Goal: Information Seeking & Learning: Check status

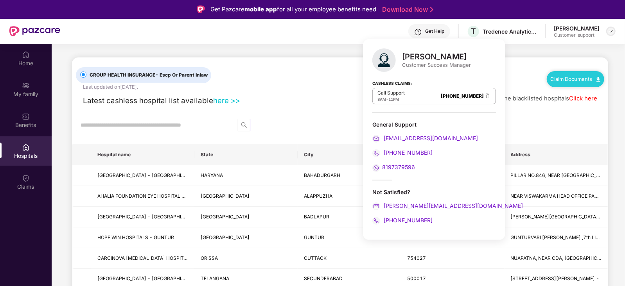
click at [611, 31] on img at bounding box center [611, 31] width 6 height 6
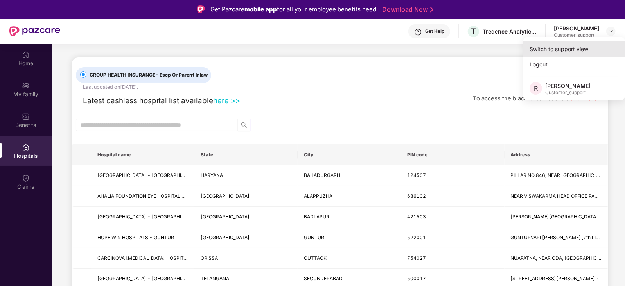
click at [586, 47] on div "Switch to support view" at bounding box center [574, 48] width 102 height 15
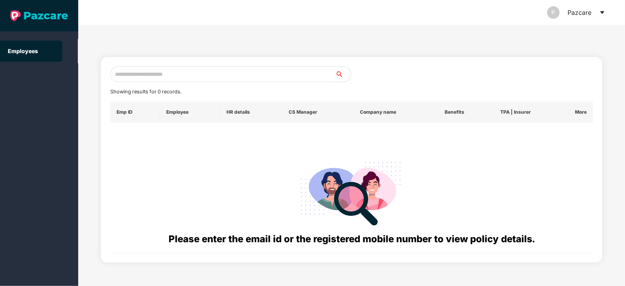
click at [229, 71] on input "text" at bounding box center [222, 74] width 225 height 16
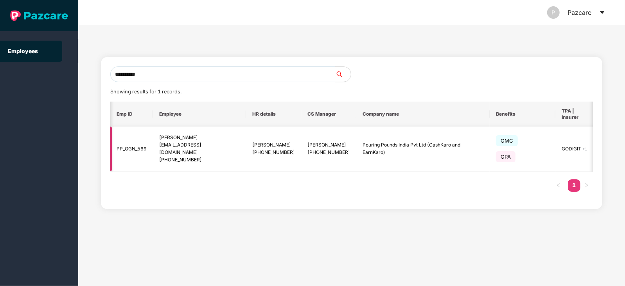
scroll to position [0, 1]
type input "**********"
click at [606, 143] on img at bounding box center [611, 148] width 11 height 11
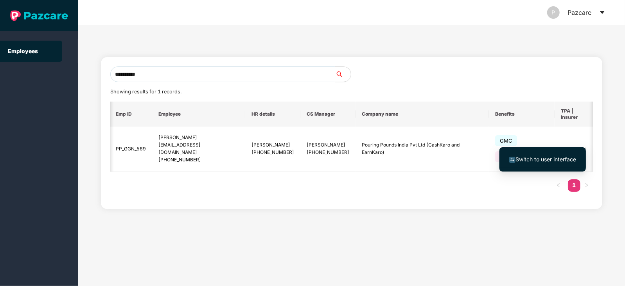
click at [555, 155] on span "Switch to user interface" at bounding box center [542, 159] width 67 height 9
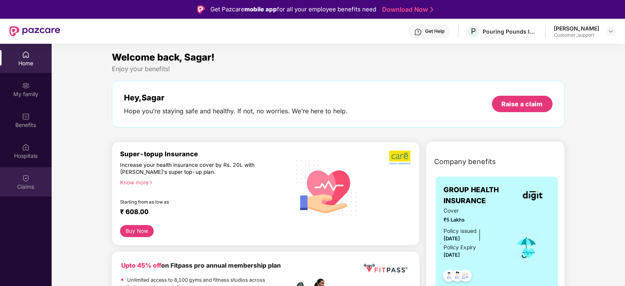
click at [23, 184] on div "Claims" at bounding box center [26, 187] width 52 height 8
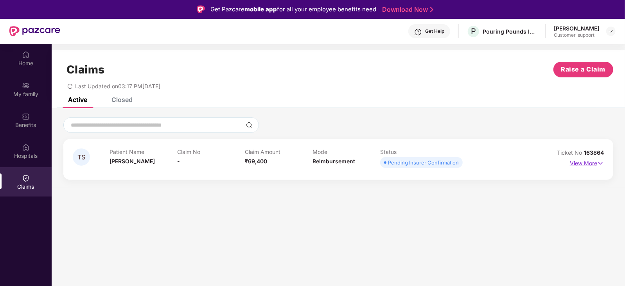
click at [581, 165] on p "View More" at bounding box center [587, 162] width 34 height 11
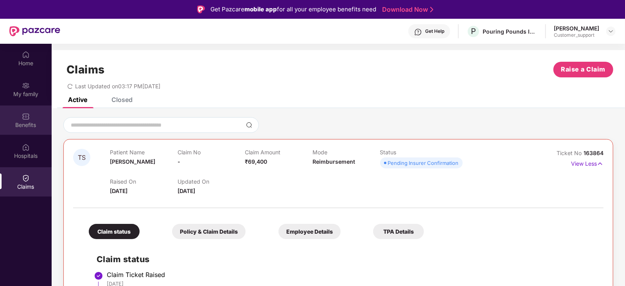
click at [23, 114] on img at bounding box center [26, 117] width 8 height 8
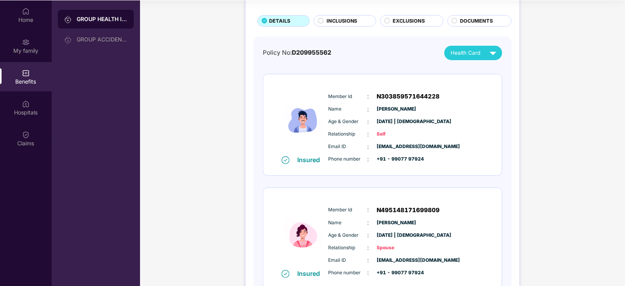
scroll to position [0, 0]
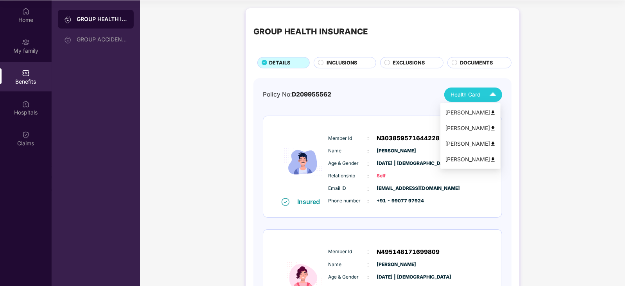
click at [474, 93] on span "Health Card" at bounding box center [465, 95] width 30 height 8
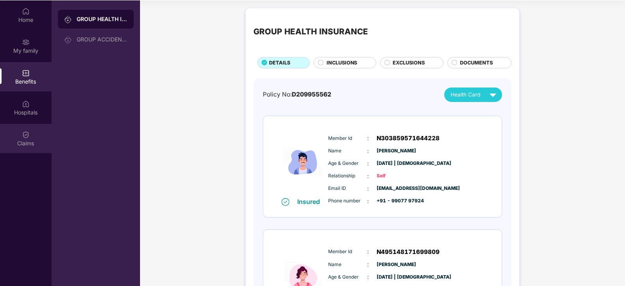
click at [16, 143] on div "Claims" at bounding box center [26, 144] width 52 height 8
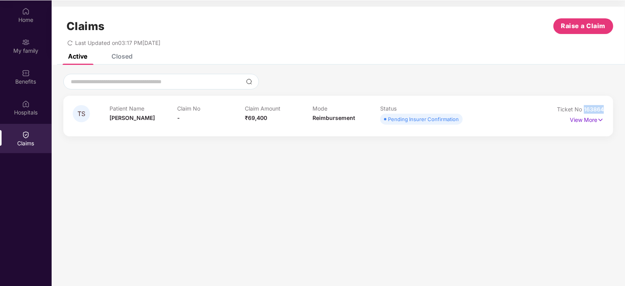
drag, startPoint x: 604, startPoint y: 106, endPoint x: 584, endPoint y: 109, distance: 20.6
click at [584, 109] on div "TS Patient Name [PERSON_NAME] Claim No - Claim Amount ₹69,400 Mode Reimbursemen…" at bounding box center [338, 116] width 550 height 41
copy span "163864"
click at [24, 71] on img at bounding box center [26, 73] width 8 height 8
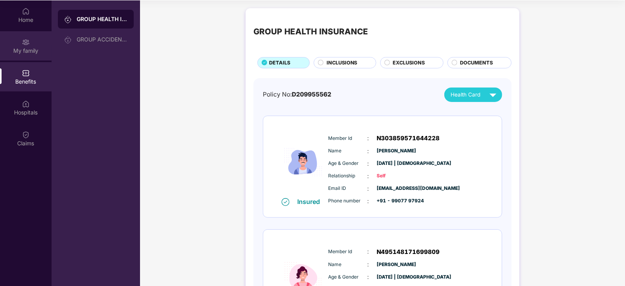
click at [29, 49] on div "My family" at bounding box center [26, 51] width 52 height 8
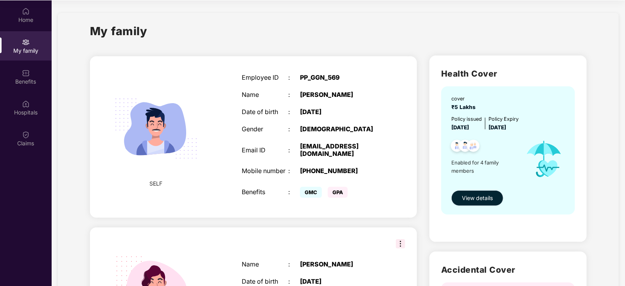
click at [464, 200] on span "View details" at bounding box center [477, 198] width 31 height 9
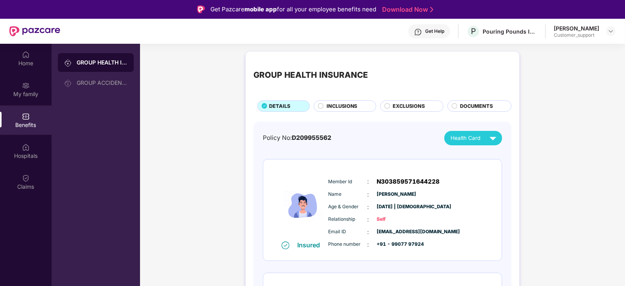
click at [440, 33] on div "Get Help" at bounding box center [434, 31] width 19 height 6
